Goal: Task Accomplishment & Management: Manage account settings

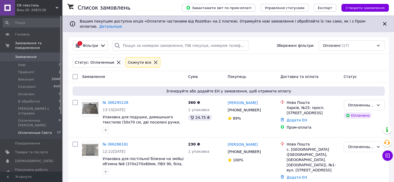
click at [24, 53] on link "Замовлення 0" at bounding box center [32, 57] width 64 height 9
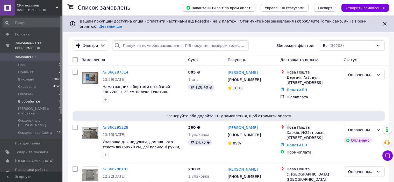
click at [27, 99] on span "В обработке" at bounding box center [29, 101] width 22 height 5
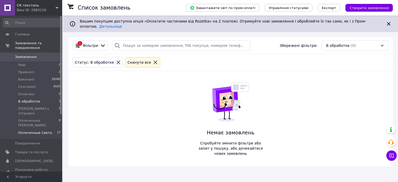
click at [37, 131] on span "Оплаченные Света" at bounding box center [35, 133] width 34 height 5
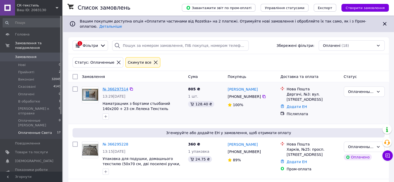
click at [109, 87] on link "№ 366297514" at bounding box center [116, 89] width 26 height 4
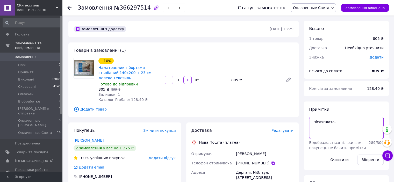
click at [350, 125] on textarea "післяплата-" at bounding box center [346, 128] width 75 height 22
type textarea "післяплата+"
click at [373, 160] on button "Зберегти" at bounding box center [370, 160] width 26 height 10
click at [23, 131] on span "Оплаченные Света" at bounding box center [35, 133] width 34 height 5
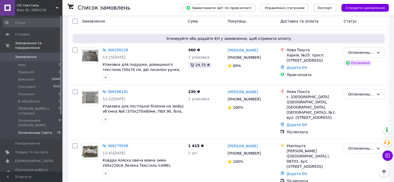
scroll to position [104, 0]
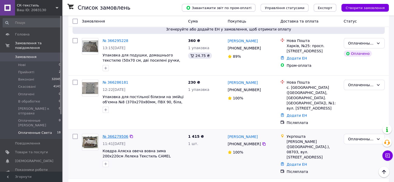
click at [110, 135] on link "№ 366279506" at bounding box center [116, 137] width 26 height 4
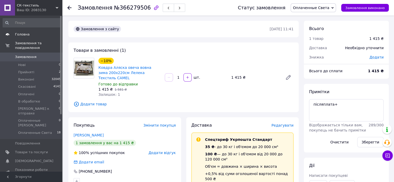
click at [25, 33] on span "Головна" at bounding box center [22, 34] width 15 height 5
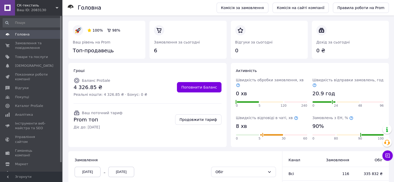
click at [22, 35] on span "Головна" at bounding box center [22, 34] width 15 height 5
click at [27, 35] on span "Головна" at bounding box center [22, 34] width 15 height 5
